Goal: Task Accomplishment & Management: Manage account settings

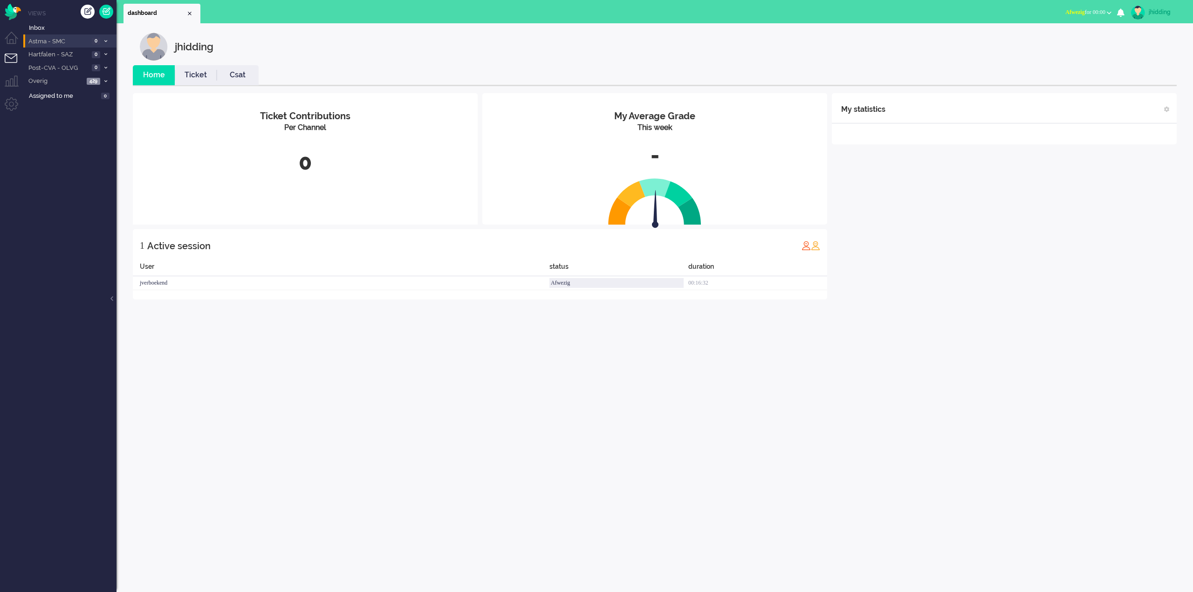
click at [52, 37] on span "Astma - SMC" at bounding box center [58, 41] width 62 height 9
click at [32, 22] on link "Inbox" at bounding box center [71, 27] width 89 height 10
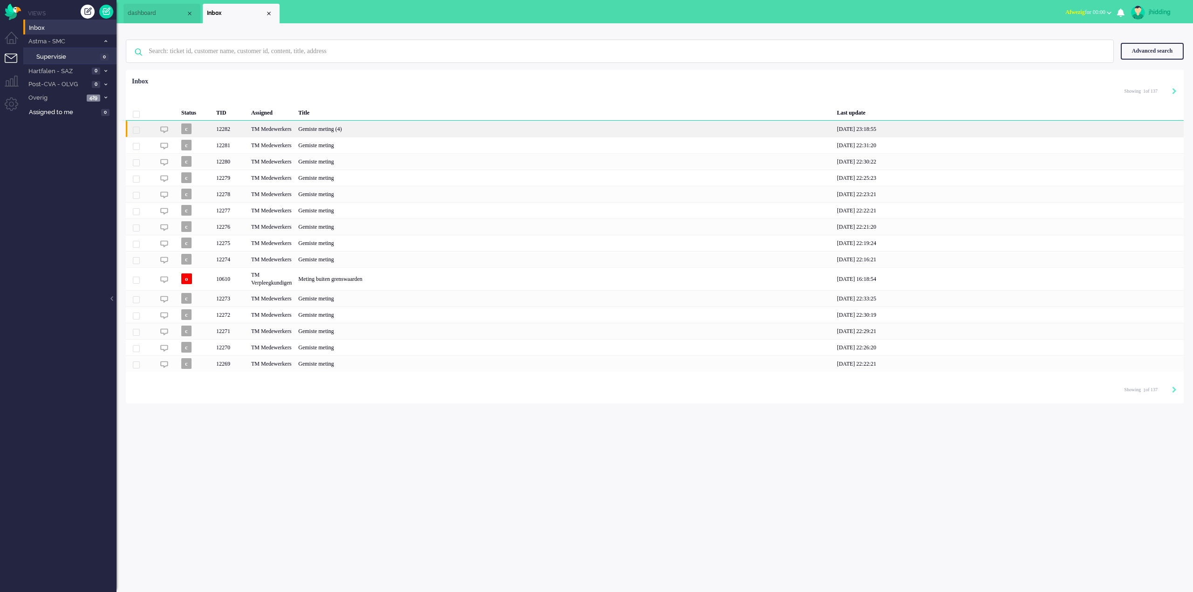
click at [341, 133] on div "Gemiste meting (4)" at bounding box center [564, 129] width 539 height 16
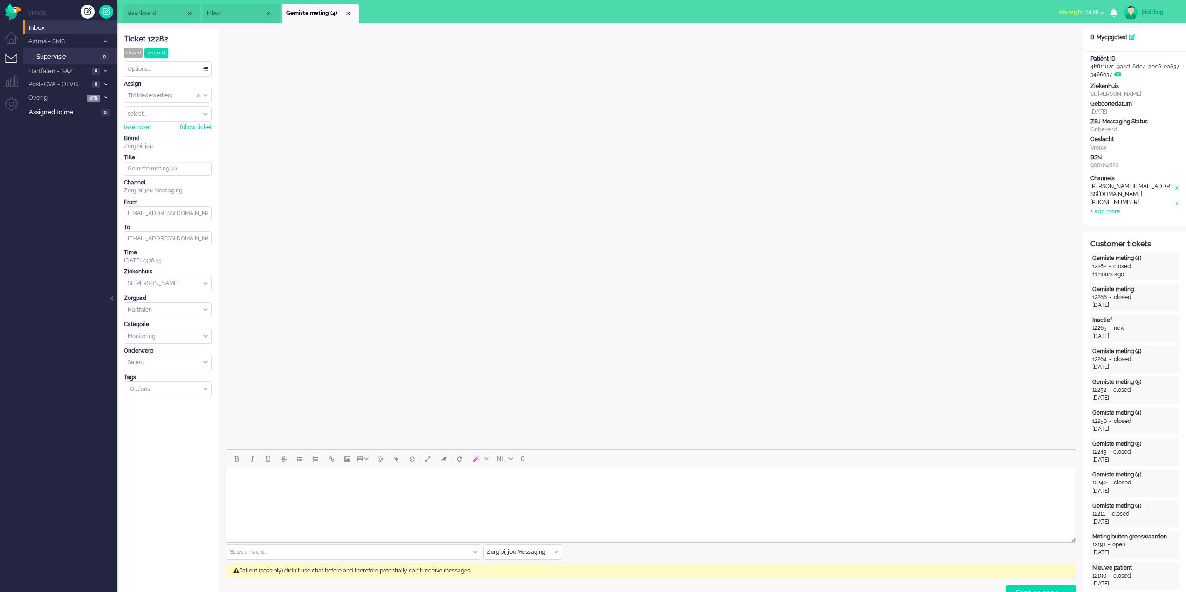
click at [230, 9] on li "Inbox" at bounding box center [241, 14] width 77 height 20
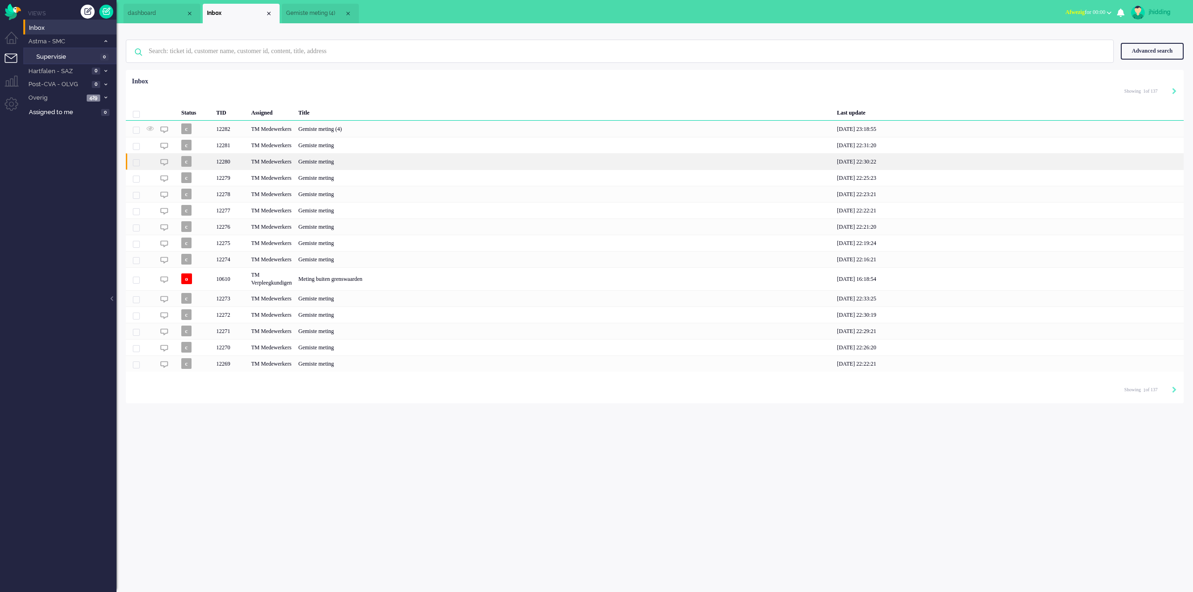
click at [343, 164] on div "Gemiste meting" at bounding box center [564, 161] width 539 height 16
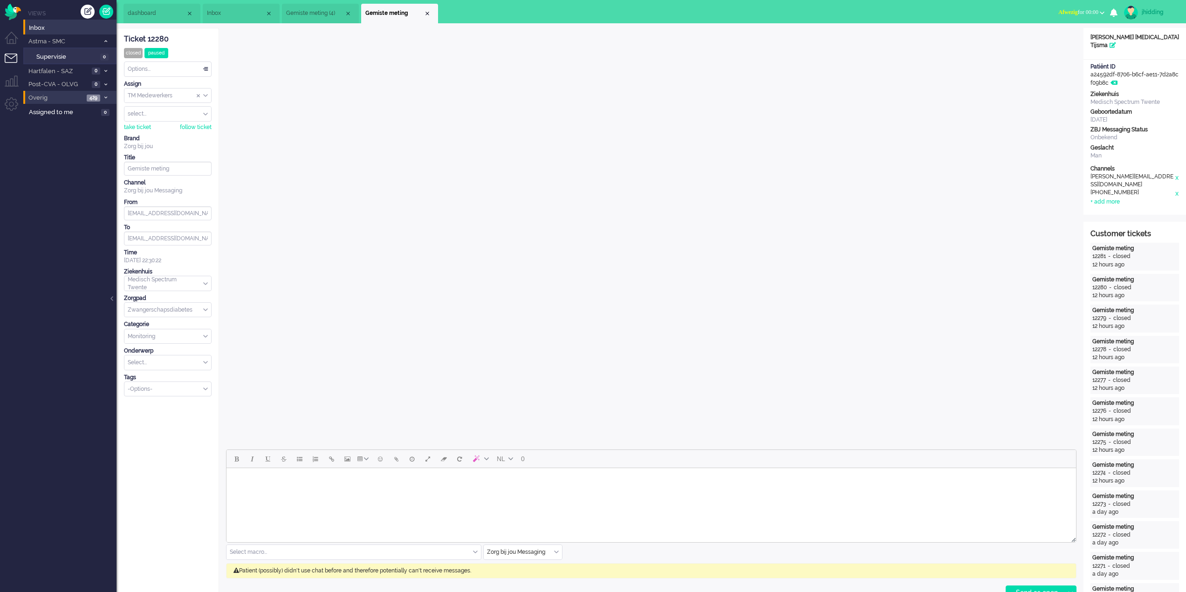
click at [61, 99] on span "Overig" at bounding box center [55, 98] width 57 height 9
click at [68, 109] on span "Niet toegewezen" at bounding box center [64, 113] width 57 height 9
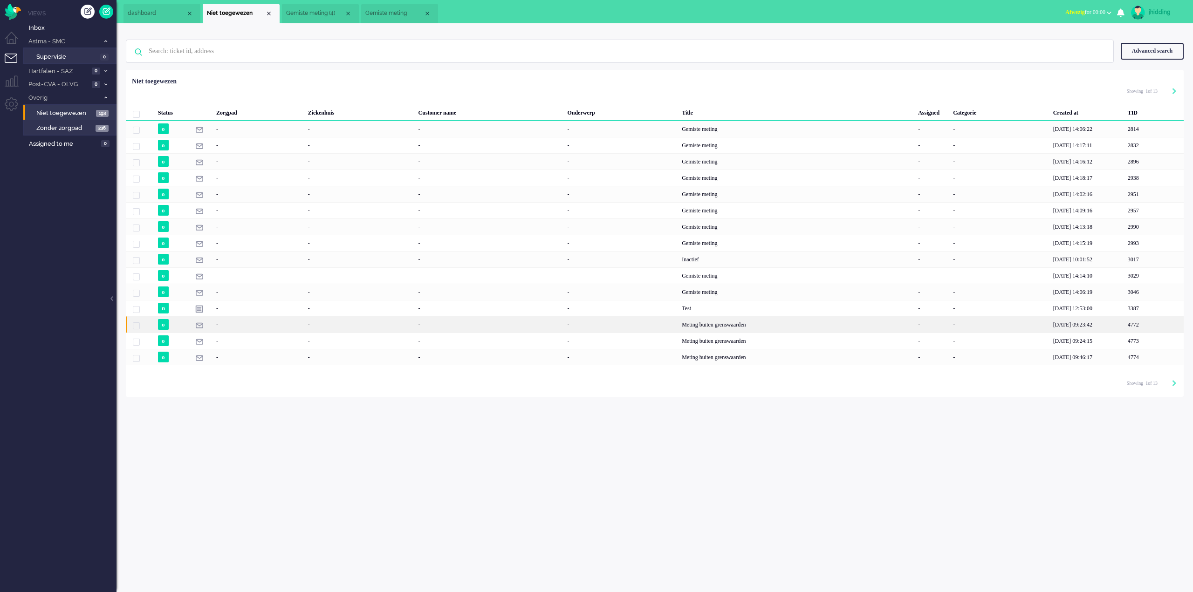
click at [701, 324] on div "Meting buiten grenswaarden" at bounding box center [796, 324] width 236 height 16
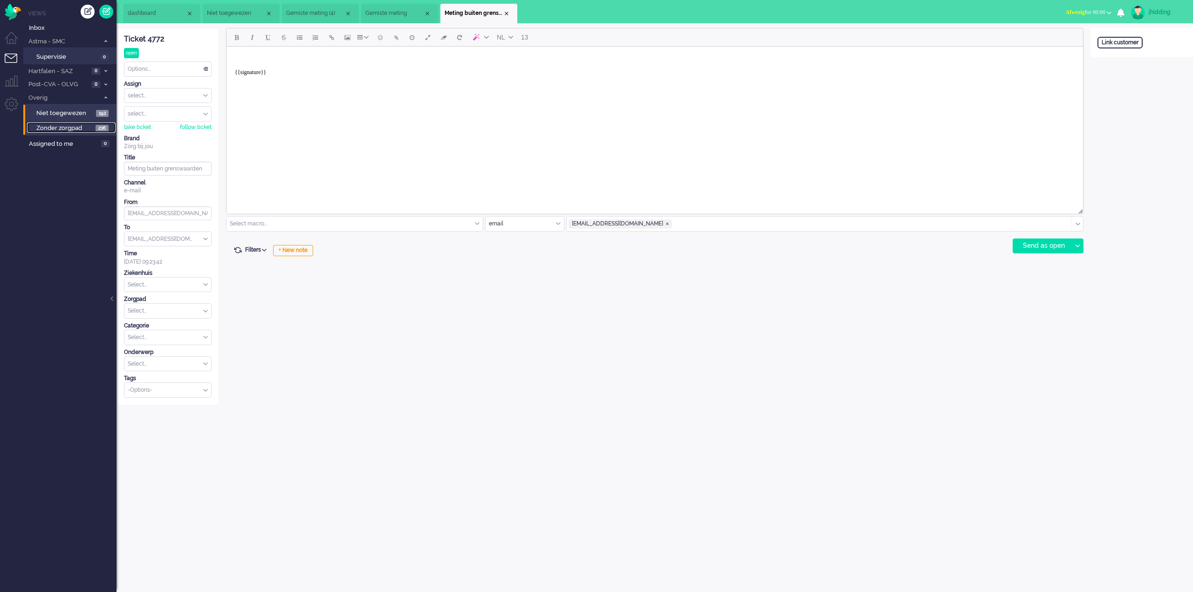
click at [58, 132] on span "Zonder zorgpad" at bounding box center [64, 128] width 57 height 9
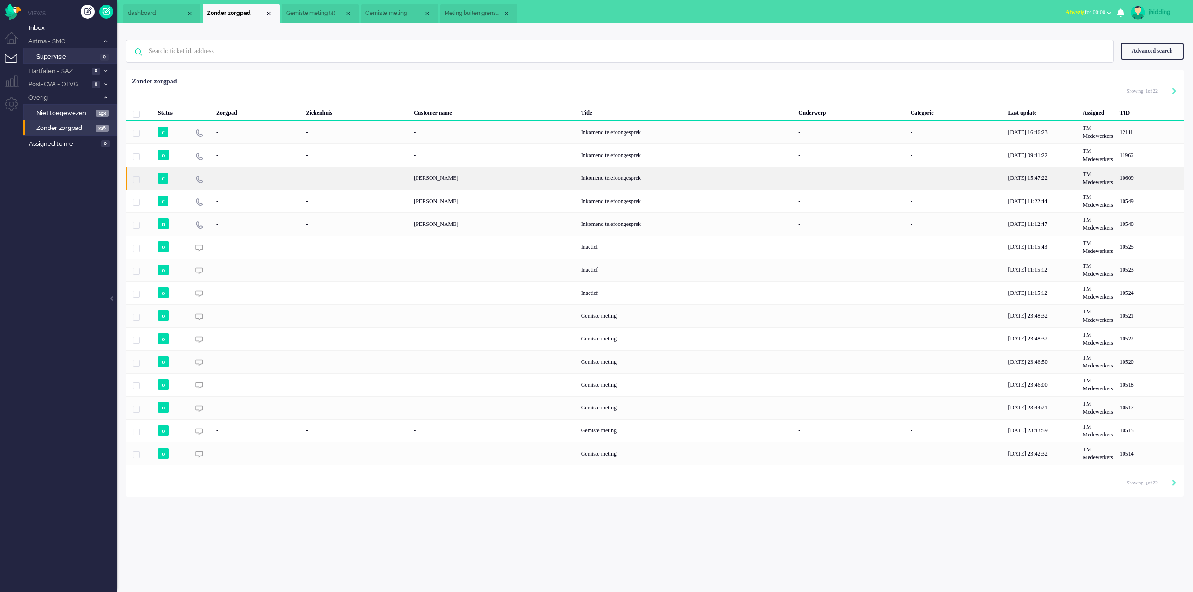
click at [609, 168] on div "Inkomend telefoongesprek" at bounding box center [687, 178] width 218 height 23
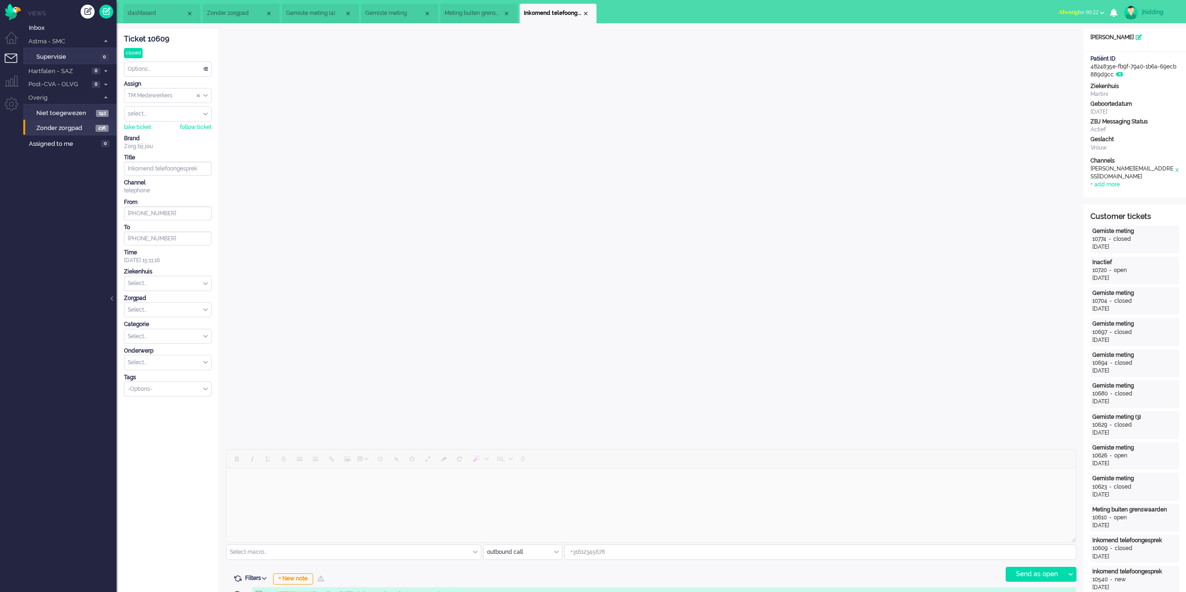
click at [314, 9] on span "Gemiste meting (4)" at bounding box center [315, 13] width 58 height 8
